Goal: Task Accomplishment & Management: Complete application form

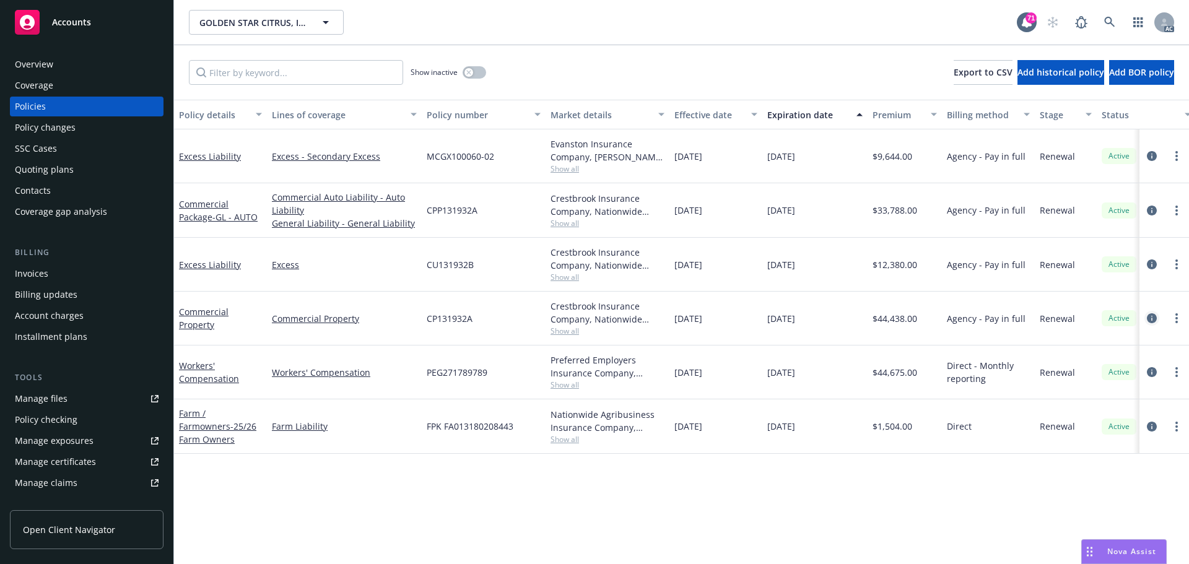
click at [1151, 320] on icon "circleInformation" at bounding box center [1152, 318] width 10 height 10
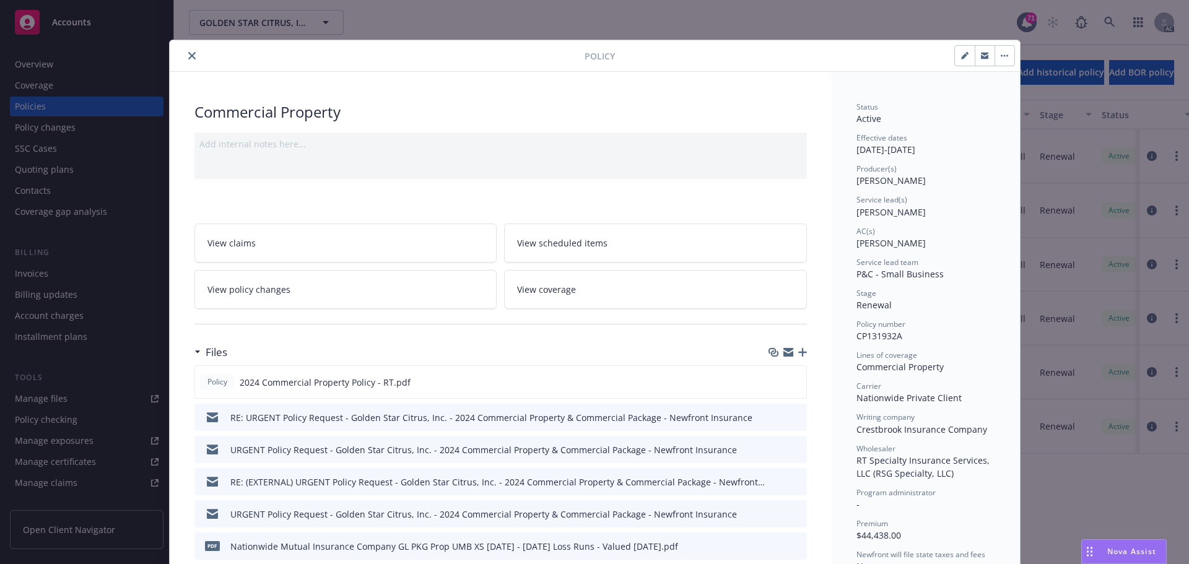
click at [185, 51] on button "close" at bounding box center [192, 55] width 15 height 15
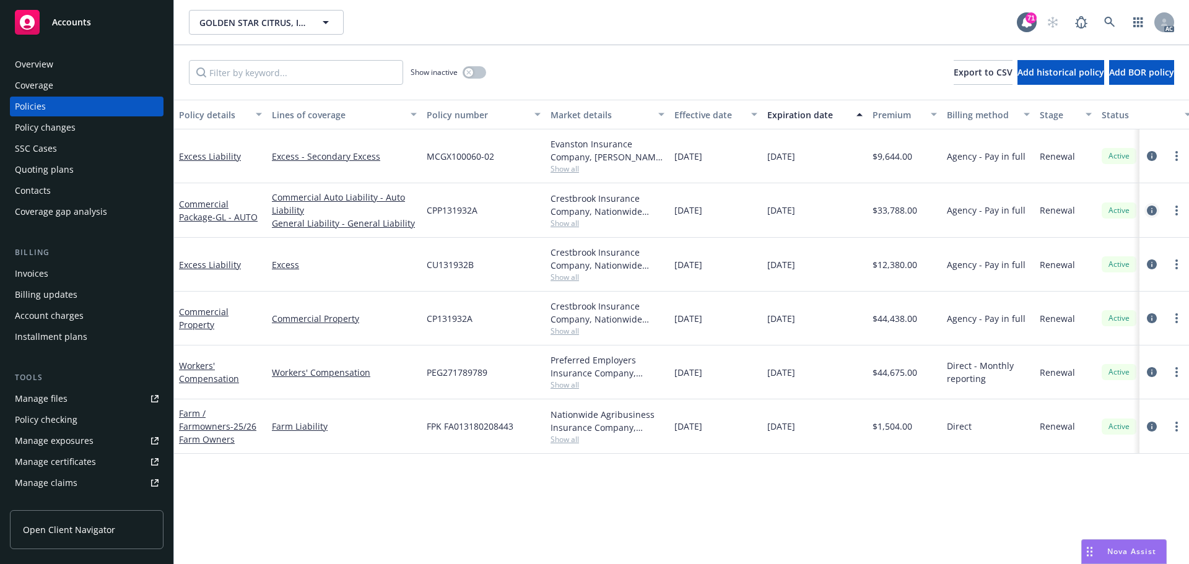
click at [1153, 213] on icon "circleInformation" at bounding box center [1152, 211] width 10 height 10
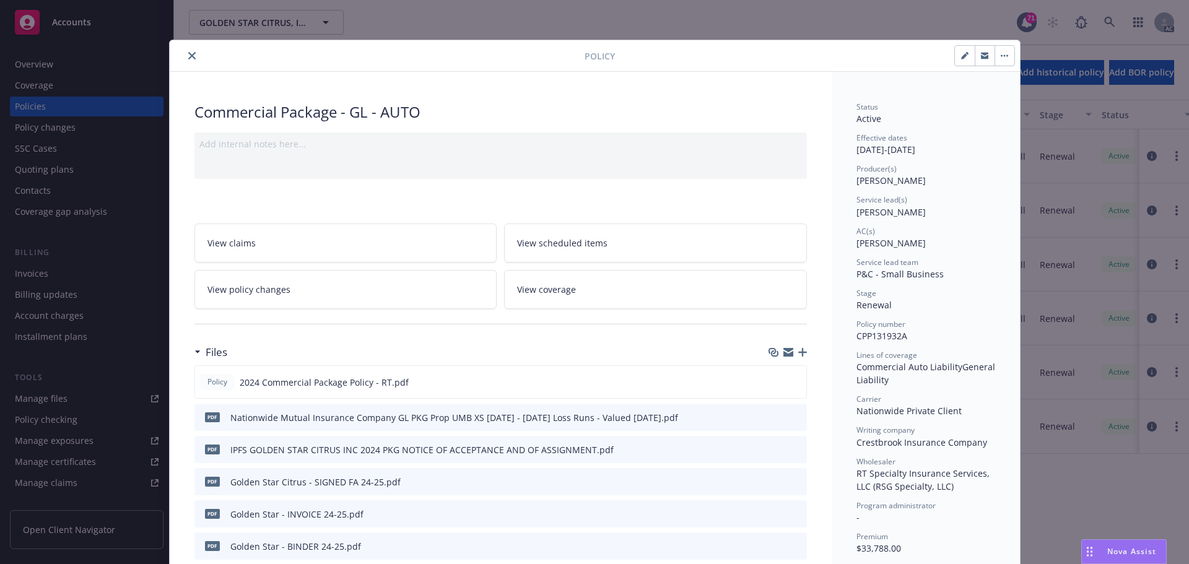
click at [190, 57] on icon "close" at bounding box center [191, 55] width 7 height 7
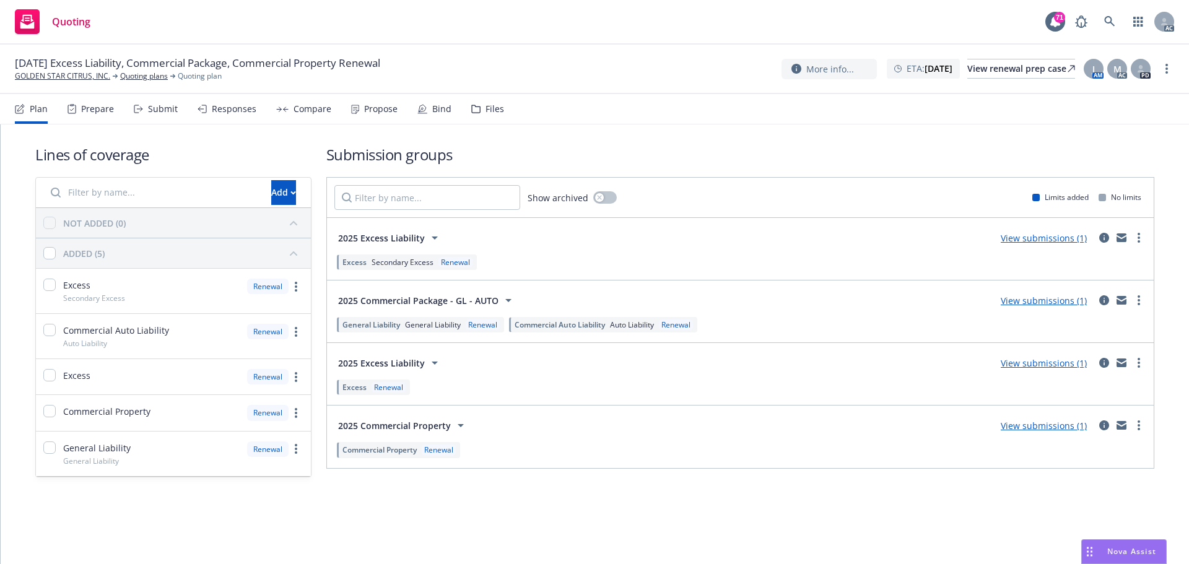
drag, startPoint x: 159, startPoint y: 110, endPoint x: 248, endPoint y: 113, distance: 89.2
click at [157, 111] on div "Submit" at bounding box center [163, 109] width 30 height 10
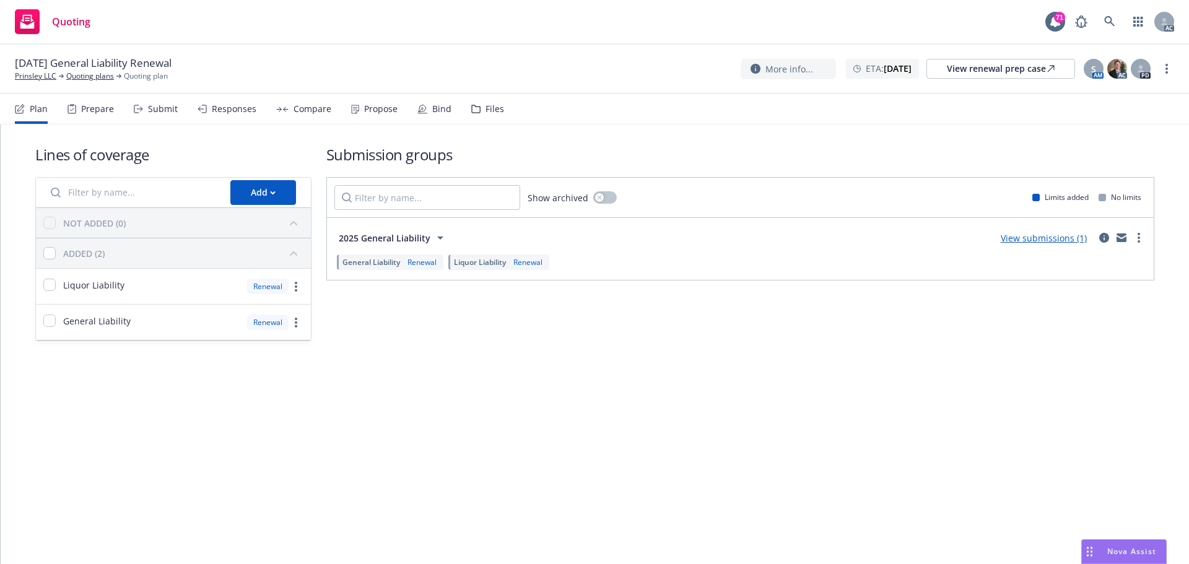
click at [159, 120] on div "Submit" at bounding box center [156, 109] width 44 height 30
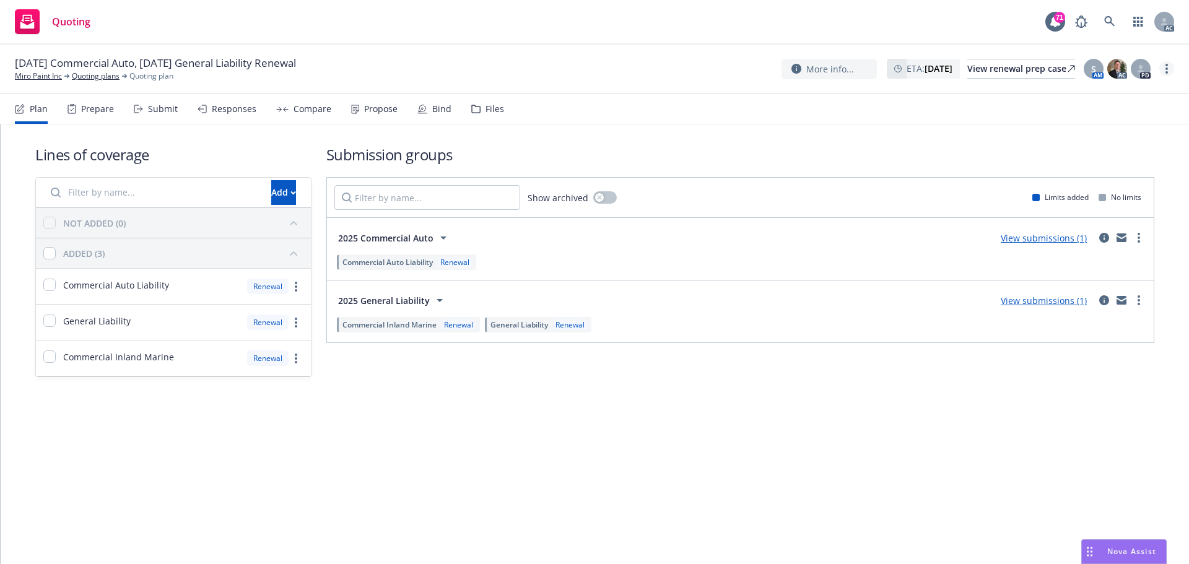
click at [1167, 69] on circle "more" at bounding box center [1167, 69] width 2 height 2
click at [1145, 94] on link "Copy logging email" at bounding box center [1105, 94] width 138 height 25
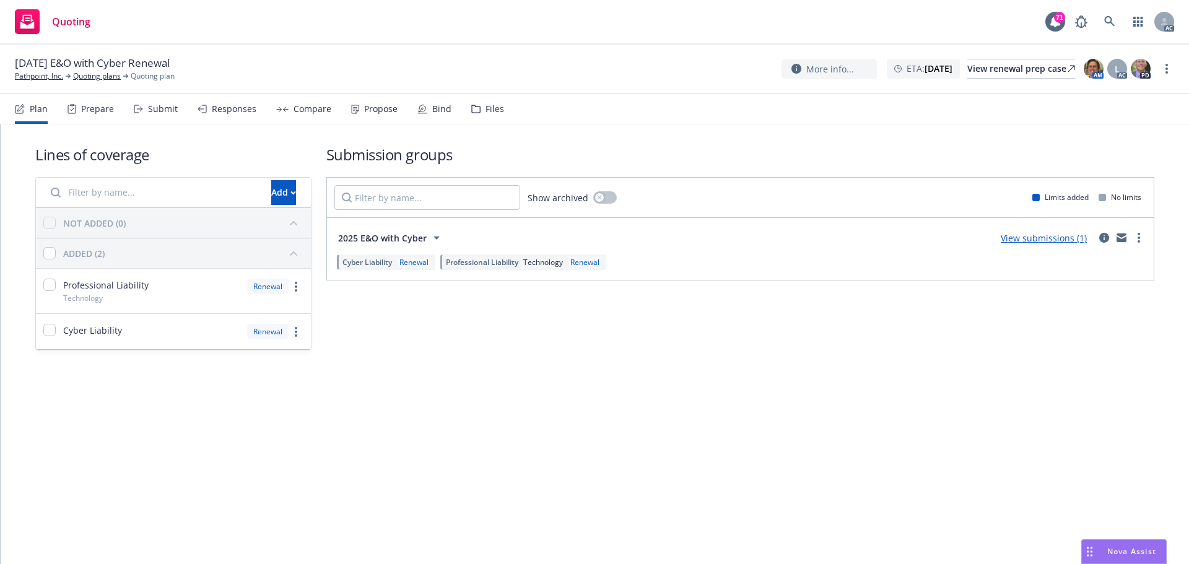
click at [141, 113] on icon at bounding box center [138, 109] width 9 height 9
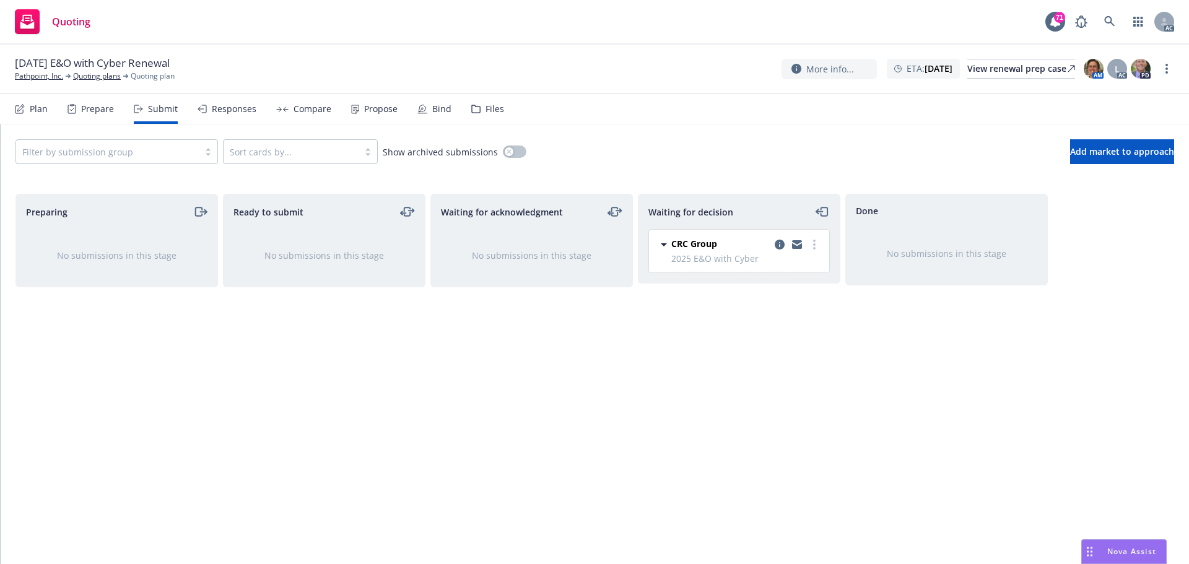
click at [771, 359] on div "Waiting for decision CRC Group 2025 E&O with Cyber [DATE] 9:15 AM" at bounding box center [739, 366] width 203 height 344
click at [657, 381] on div "Waiting for decision CRC Group 2025 E&O with Cyber [DATE] 9:15 AM" at bounding box center [739, 366] width 203 height 344
